Goal: Information Seeking & Learning: Learn about a topic

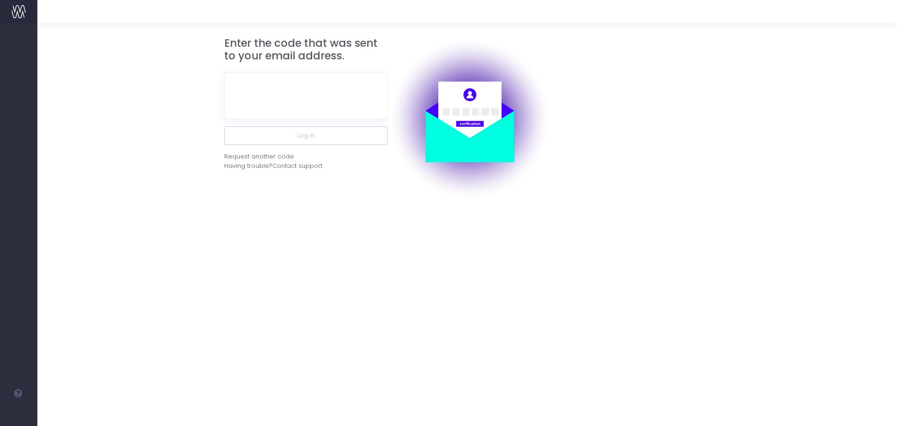
click at [356, 270] on div "Enter the code that was sent to your email address. Log in Request another code…" at bounding box center [467, 224] width 860 height 402
click at [322, 106] on input "text" at bounding box center [306, 95] width 164 height 47
paste input "430272"
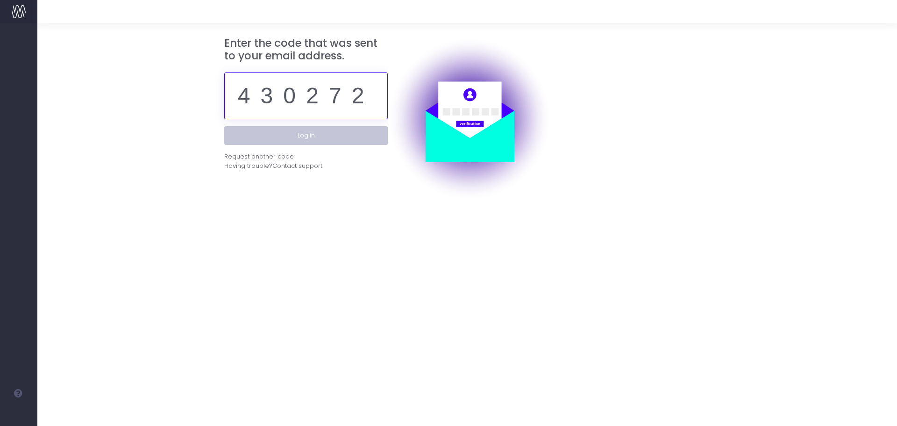
type input "430272"
click at [305, 133] on button "Log in" at bounding box center [306, 135] width 164 height 19
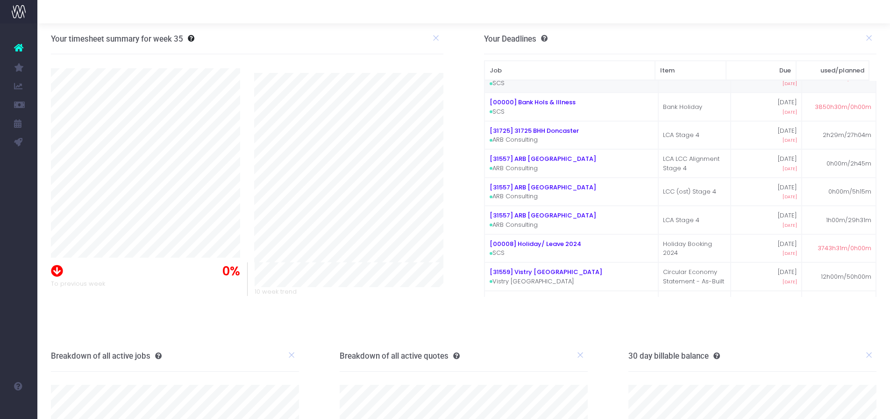
scroll to position [47, 0]
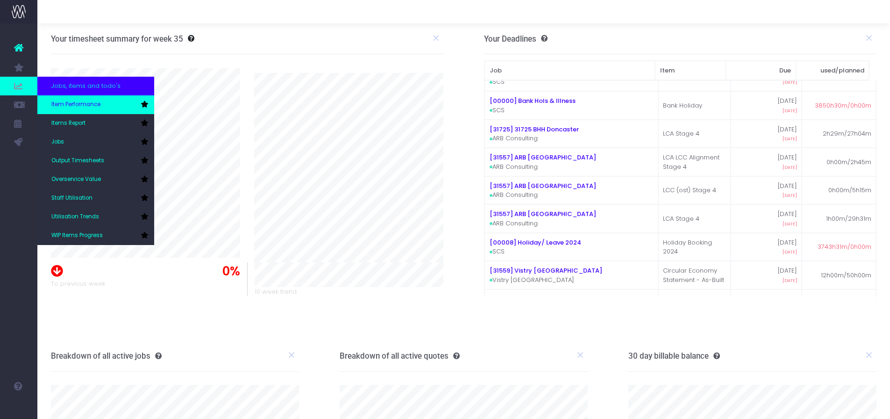
click at [75, 103] on span "Item Performance" at bounding box center [75, 104] width 49 height 8
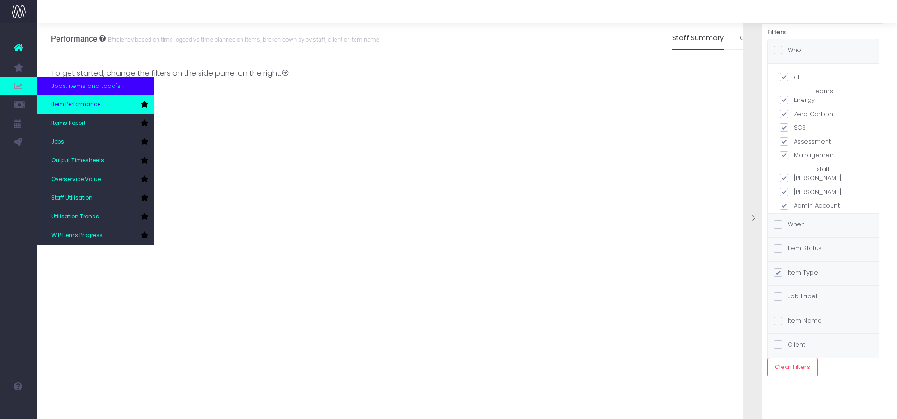
click at [71, 102] on span "Item Performance" at bounding box center [75, 104] width 49 height 8
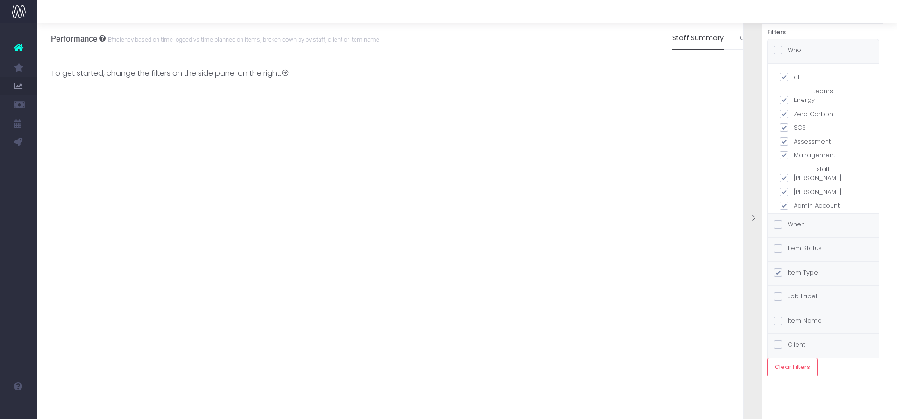
click at [19, 46] on icon at bounding box center [18, 48] width 9 height 12
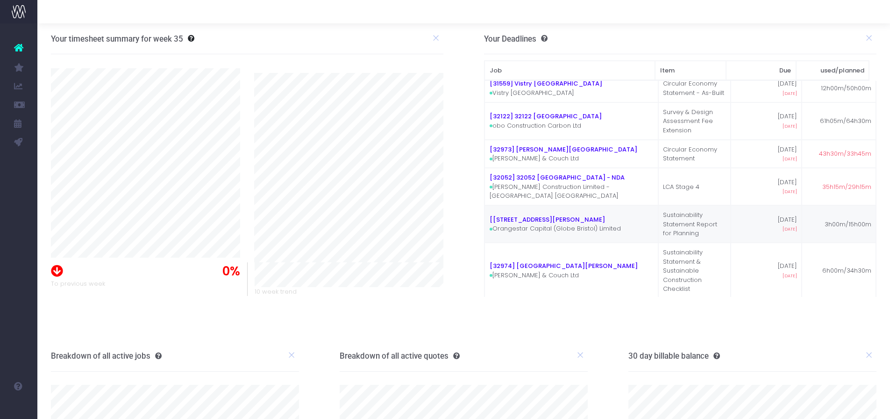
scroll to position [514, 0]
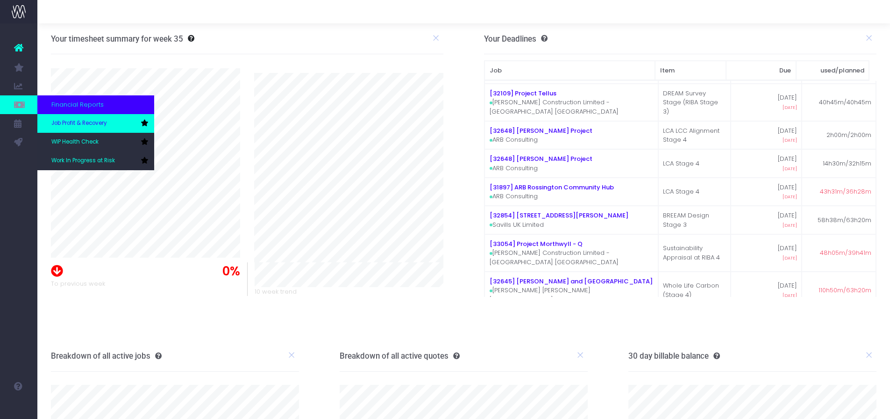
click at [57, 124] on span "Job Profit & Recovery" at bounding box center [79, 123] width 56 height 8
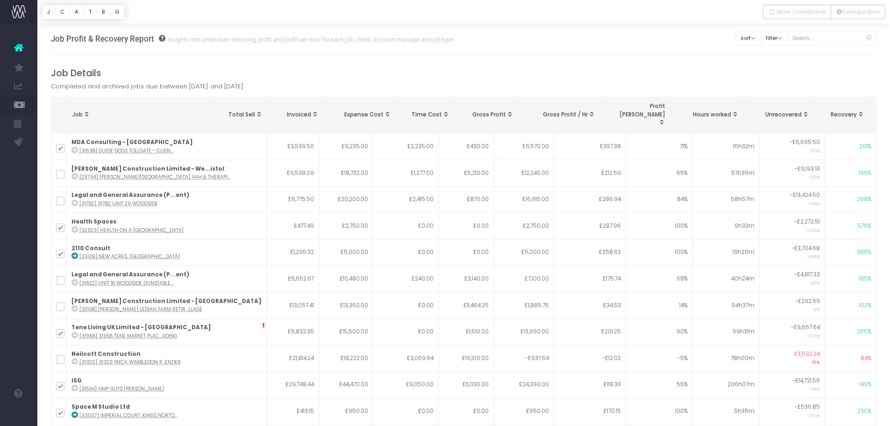
click at [23, 50] on link at bounding box center [18, 47] width 37 height 21
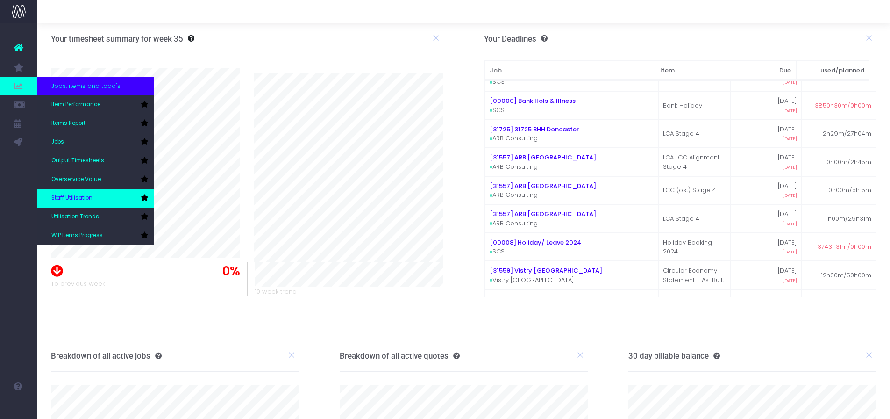
click at [80, 194] on span "Staff Utilisation" at bounding box center [71, 198] width 41 height 8
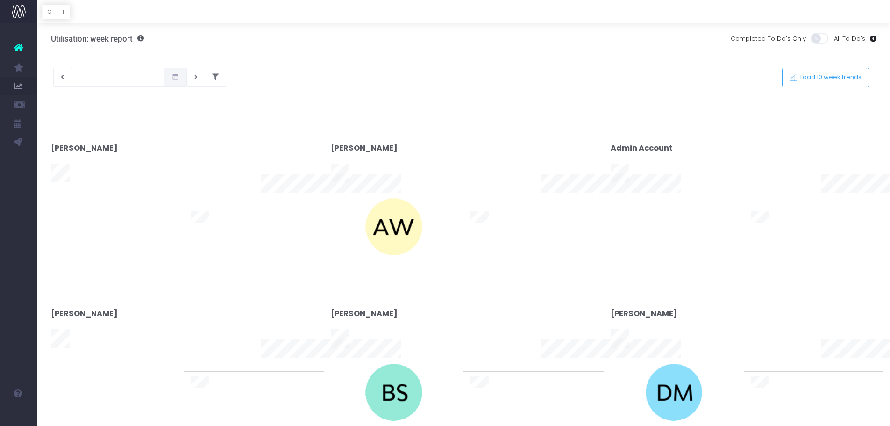
type input "29-08-2025"
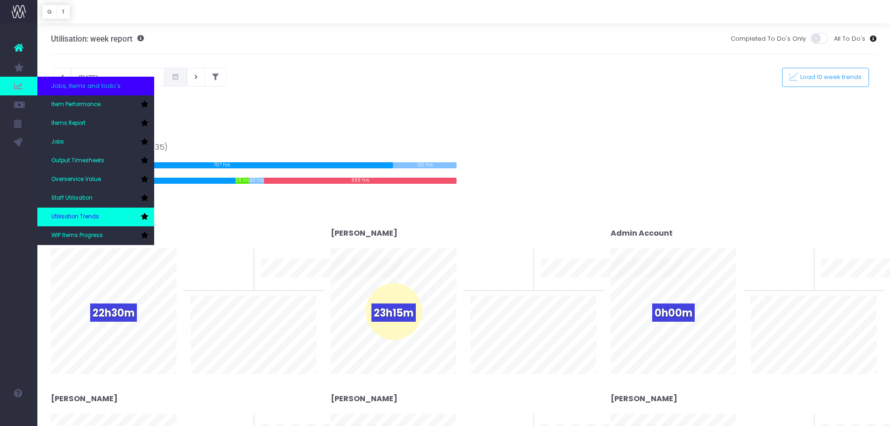
click at [70, 215] on span "Utilisation Trends" at bounding box center [75, 217] width 48 height 8
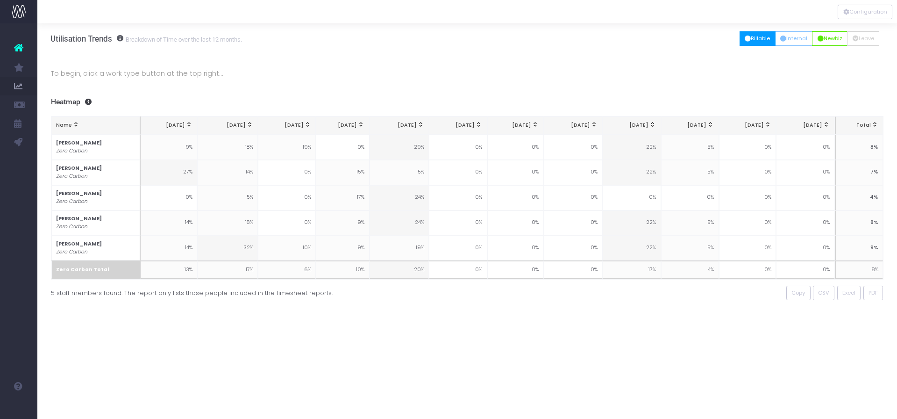
click at [755, 41] on button "Billable" at bounding box center [758, 38] width 36 height 14
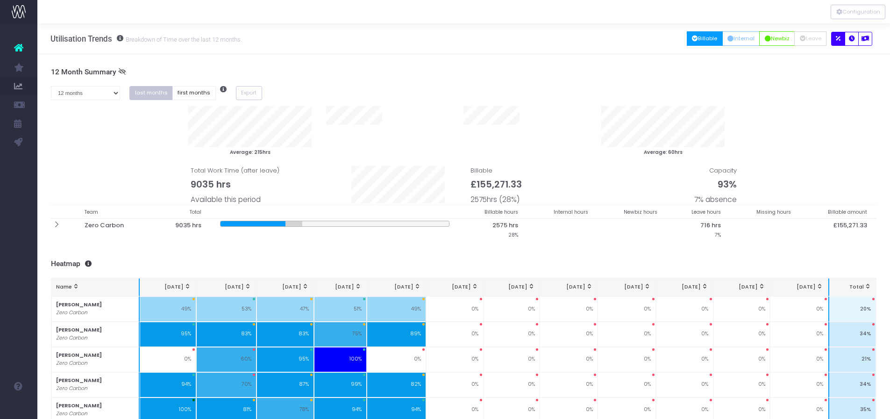
scroll to position [44, 0]
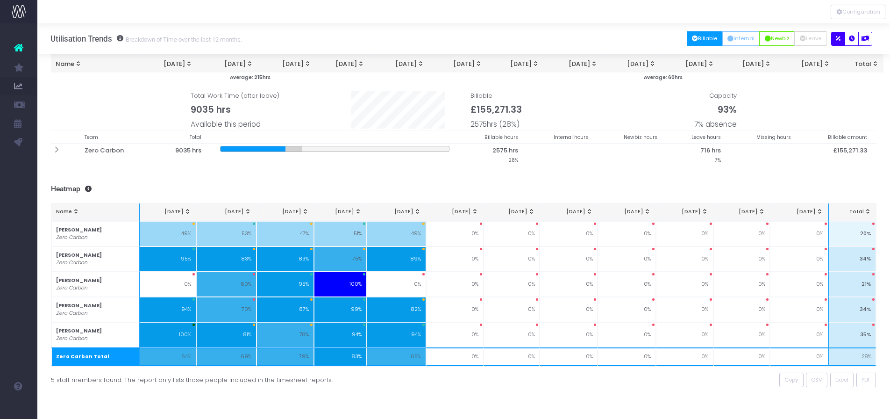
drag, startPoint x: 343, startPoint y: 377, endPoint x: 272, endPoint y: 377, distance: 71.5
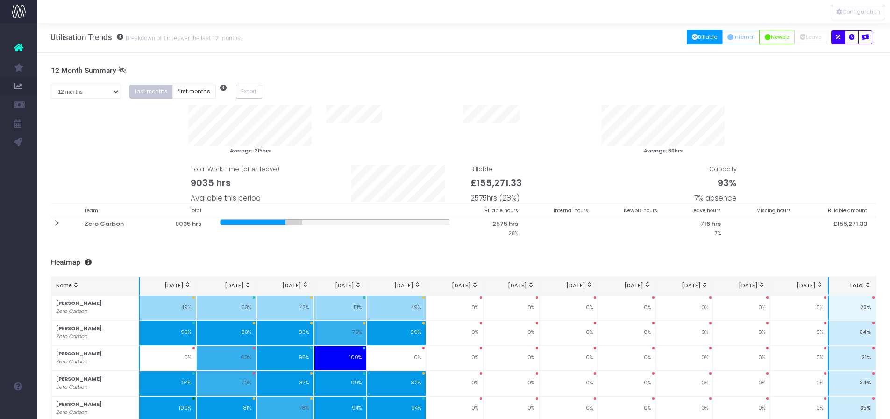
scroll to position [0, 0]
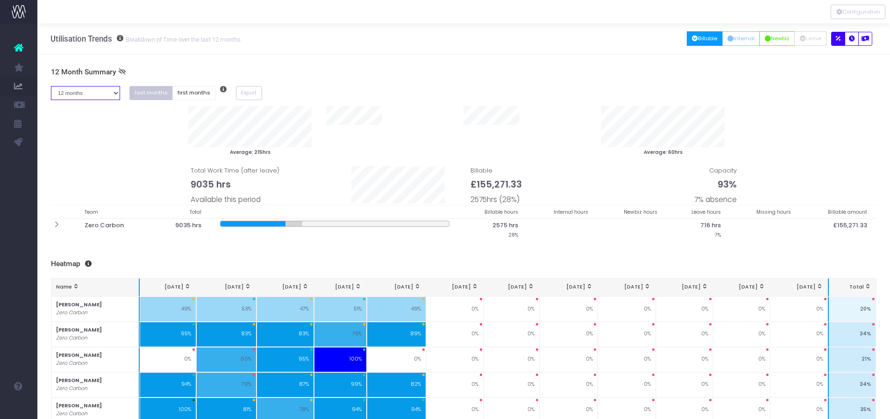
click at [107, 93] on select "1 month 2 months 3 months 4 months 5 months 6 months 7 months 8 months 9 months…" at bounding box center [86, 93] width 70 height 14
click at [164, 65] on div "To begin, click a work type button at the top right... 12 Month Summary 1 month…" at bounding box center [463, 273] width 853 height 439
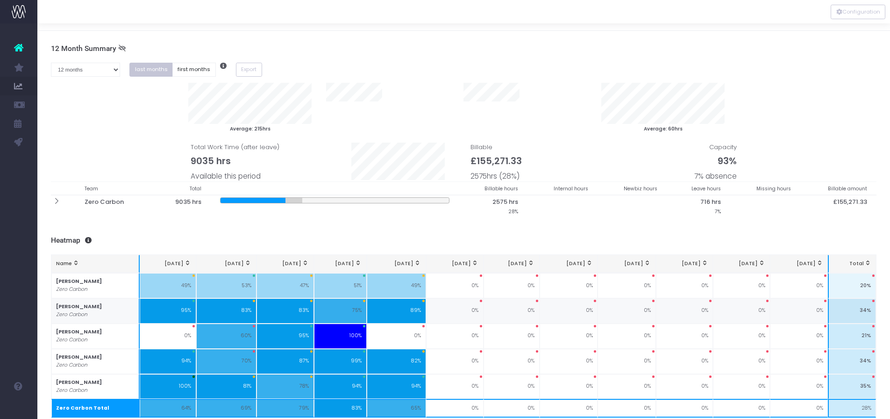
scroll to position [44, 0]
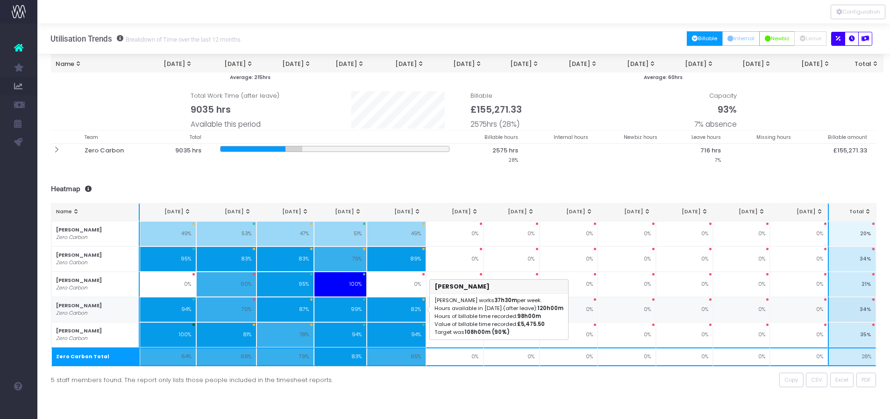
click at [407, 314] on td "82%" at bounding box center [396, 309] width 59 height 25
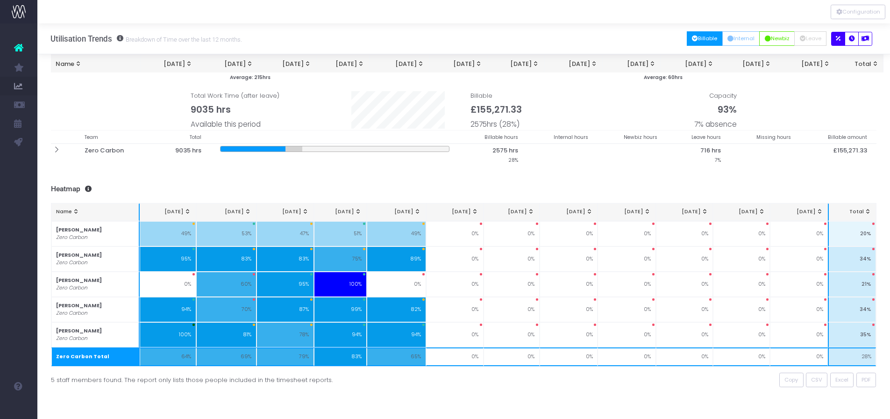
click at [363, 390] on div "To begin, click a work type button at the top right... 12 Month Summary 1 month…" at bounding box center [463, 198] width 853 height 439
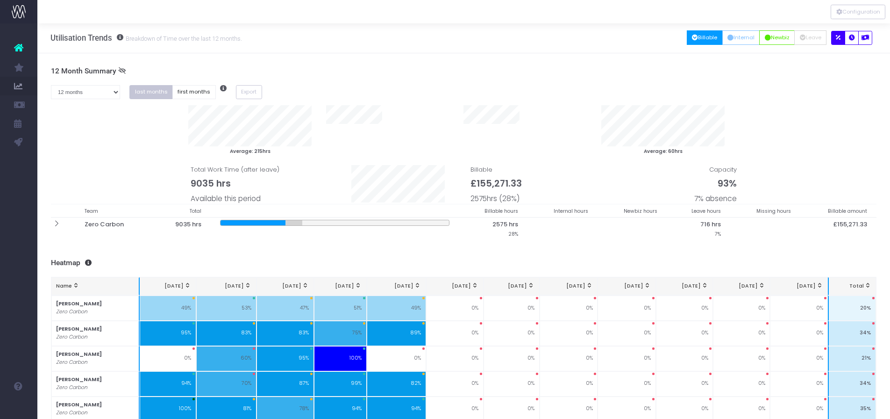
scroll to position [0, 0]
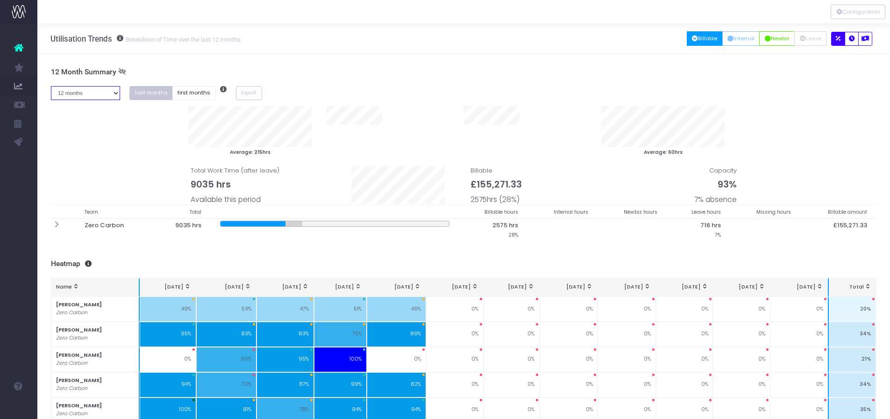
click at [95, 97] on select "1 month 2 months 3 months 4 months 5 months 6 months 7 months 8 months 9 months…" at bounding box center [86, 93] width 70 height 14
click at [122, 69] on icon at bounding box center [122, 72] width 8 height 8
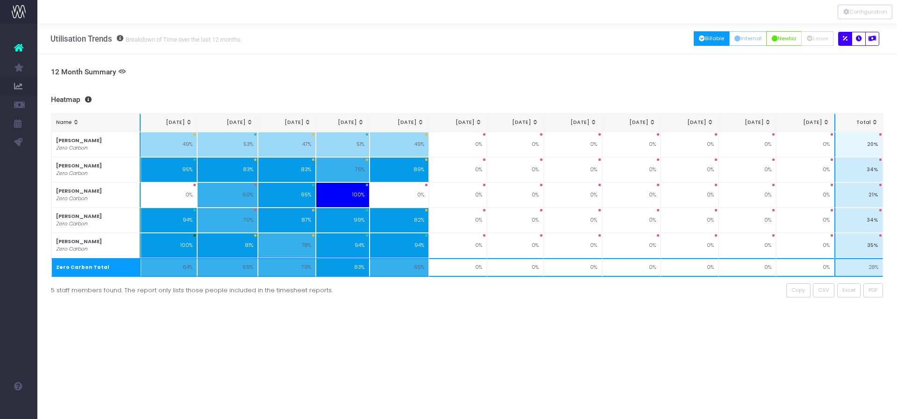
click at [119, 68] on icon at bounding box center [122, 72] width 8 height 8
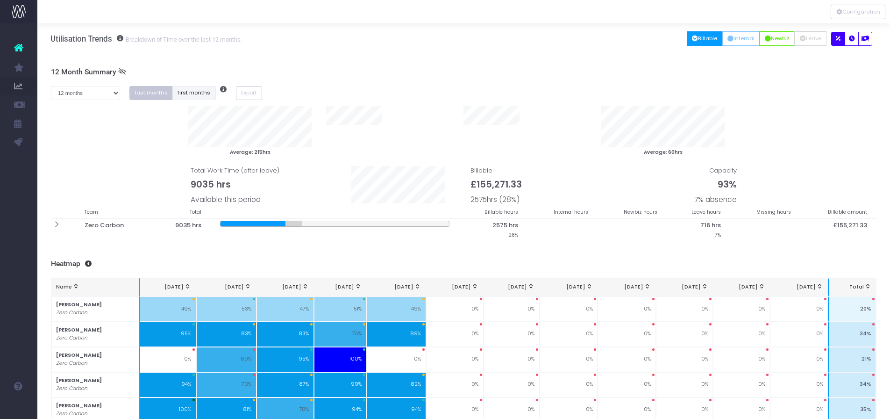
click at [181, 92] on button "first months" at bounding box center [193, 93] width 43 height 14
click at [163, 92] on button "last months" at bounding box center [150, 93] width 43 height 14
click at [181, 92] on button "first months" at bounding box center [193, 93] width 43 height 14
click at [109, 93] on select "1 month 2 months 3 months 4 months 5 months 6 months 7 months 8 months 9 months…" at bounding box center [86, 93] width 70 height 14
click at [51, 86] on select "1 month 2 months 3 months 4 months 5 months 6 months 7 months 8 months 9 months…" at bounding box center [86, 93] width 70 height 14
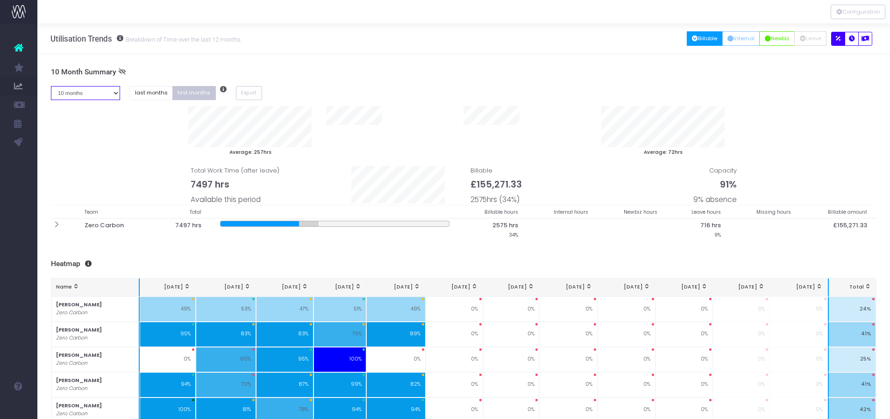
click at [108, 99] on select "1 month 2 months 3 months 4 months 5 months 6 months 7 months 8 months 9 months…" at bounding box center [86, 93] width 70 height 14
click at [51, 86] on select "1 month 2 months 3 months 4 months 5 months 6 months 7 months 8 months 9 months…" at bounding box center [86, 93] width 70 height 14
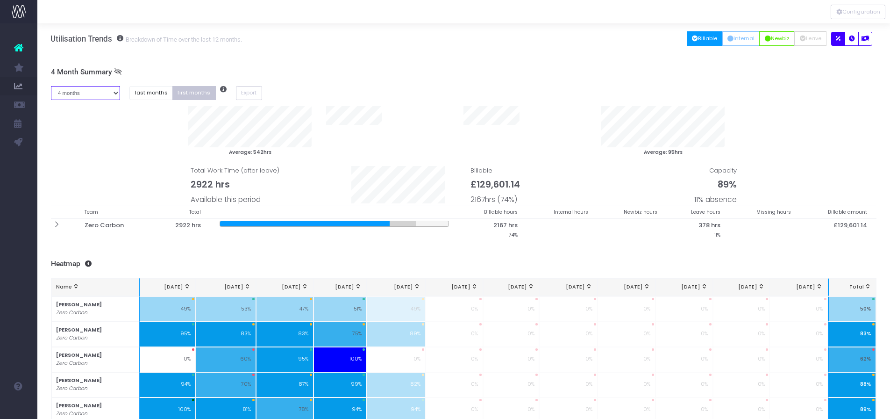
click at [91, 88] on select "1 month 2 months 3 months 4 months 5 months 6 months 7 months 8 months 9 months…" at bounding box center [86, 93] width 70 height 14
select select "five"
click at [51, 86] on select "1 month 2 months 3 months 4 months 5 months 6 months 7 months 8 months 9 months…" at bounding box center [86, 93] width 70 height 14
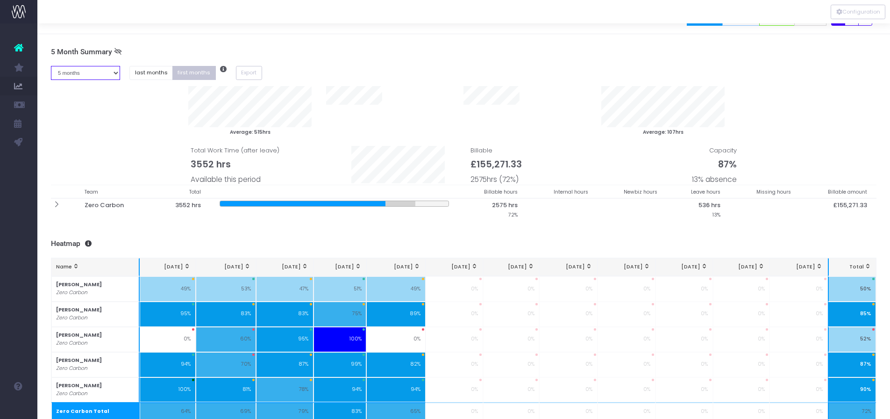
scroll to position [44, 0]
